Goal: Information Seeking & Learning: Check status

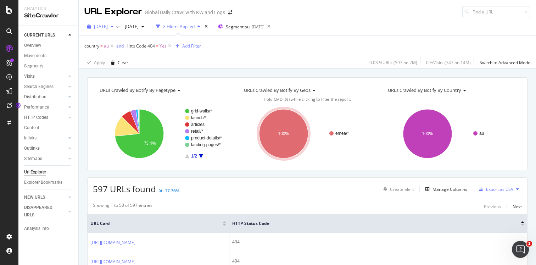
click at [116, 25] on div "button" at bounding box center [112, 26] width 9 height 4
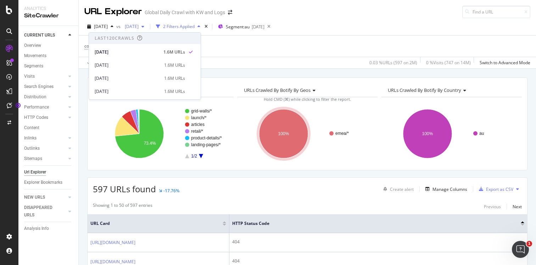
click at [144, 24] on icon "button" at bounding box center [142, 26] width 3 height 4
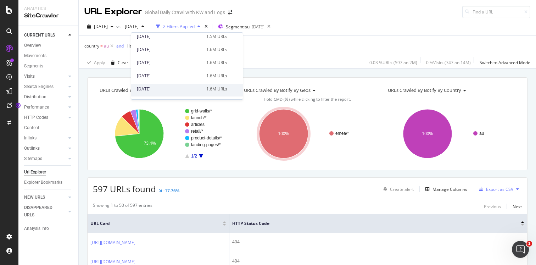
scroll to position [1557, 0]
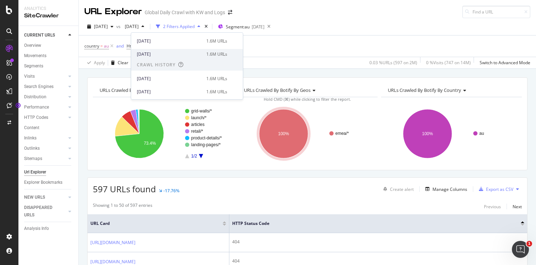
click at [166, 52] on div "[DATE]" at bounding box center [169, 54] width 65 height 6
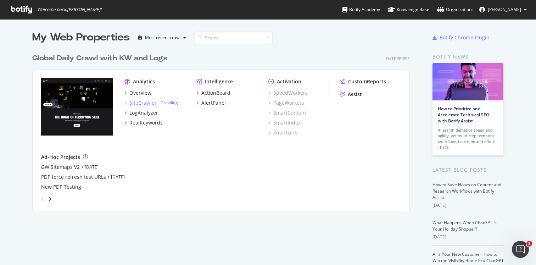
click at [126, 102] on icon "grid" at bounding box center [125, 103] width 2 height 4
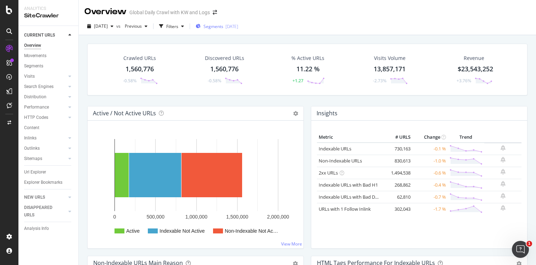
click at [217, 25] on span "Segments" at bounding box center [213, 26] width 20 height 6
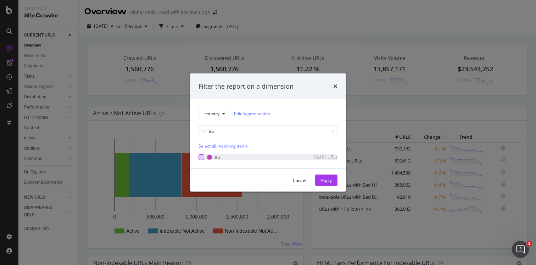
type input "au"
click at [202, 156] on div "modal" at bounding box center [201, 157] width 6 height 6
click at [324, 180] on div "Apply" at bounding box center [326, 180] width 11 height 6
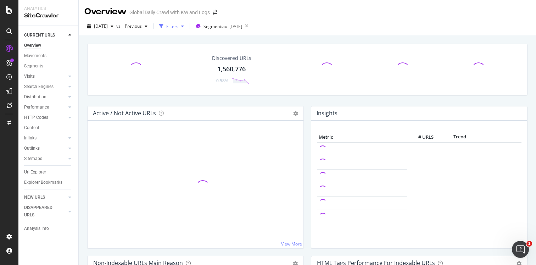
click at [184, 27] on icon "button" at bounding box center [182, 26] width 3 height 4
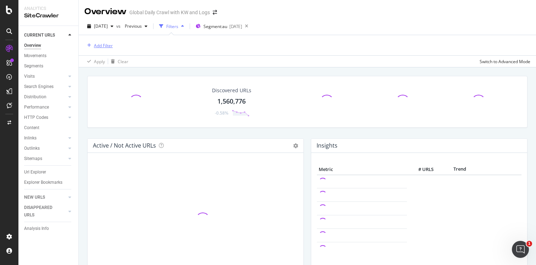
click at [96, 44] on div "Add Filter" at bounding box center [103, 46] width 19 height 6
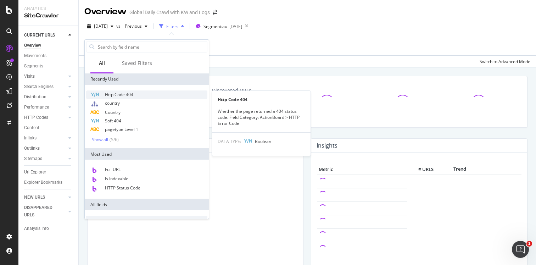
click at [120, 93] on span "Http Code 404" at bounding box center [119, 94] width 28 height 6
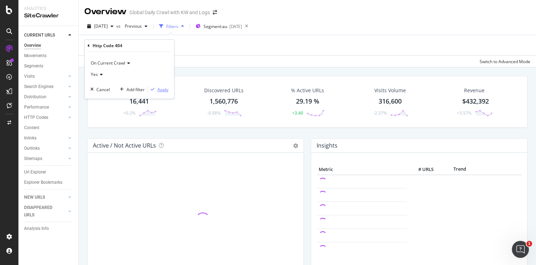
click at [162, 90] on div "Apply" at bounding box center [162, 89] width 11 height 6
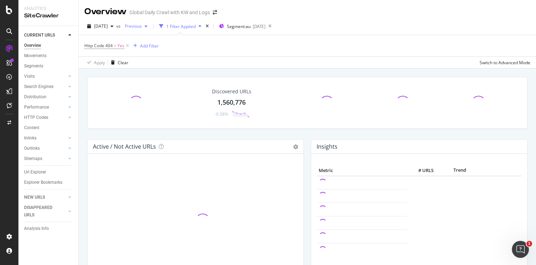
click at [142, 28] on span "Previous" at bounding box center [132, 26] width 20 height 6
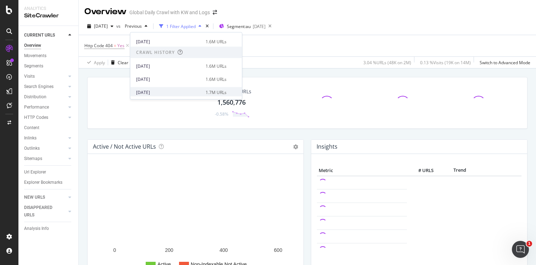
scroll to position [1568, 0]
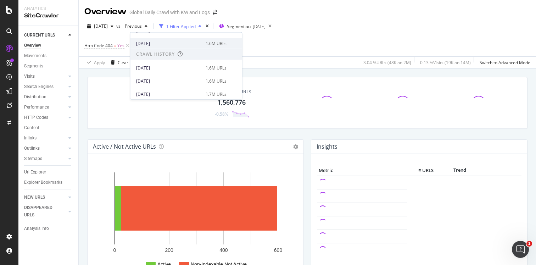
click at [155, 44] on div "[DATE]" at bounding box center [168, 43] width 65 height 6
